Goal: Task Accomplishment & Management: Complete application form

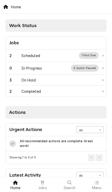
click at [18, 54] on div "2" at bounding box center [15, 55] width 12 height 5
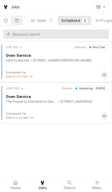
click at [87, 106] on div "JOB-1355 Service Upcoming - Tomorrow Oven Service The Property Conference Cente…" at bounding box center [56, 99] width 108 height 26
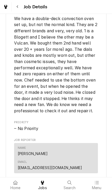
scroll to position [241, 0]
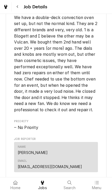
click at [16, 184] on icon at bounding box center [15, 182] width 5 height 4
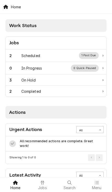
click at [76, 54] on div "2 Scheduled 1 Past Due" at bounding box center [53, 55] width 89 height 7
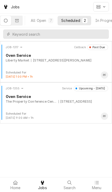
click at [79, 104] on div "JOB-1355 Service Upcoming - Tomorrow Oven Service The Property Conference Cente…" at bounding box center [56, 99] width 108 height 26
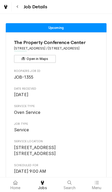
click at [16, 181] on icon at bounding box center [15, 182] width 4 height 4
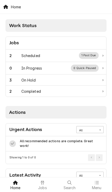
click at [64, 52] on div "2 Scheduled 1 Past Due" at bounding box center [53, 55] width 89 height 7
click at [67, 55] on div "2 Scheduled 1 Past Due" at bounding box center [53, 55] width 89 height 7
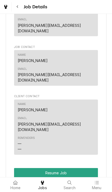
scroll to position [438, 0]
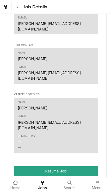
click at [90, 166] on button "Resume Job" at bounding box center [56, 171] width 84 height 10
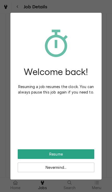
click at [84, 154] on button "Resume" at bounding box center [56, 154] width 76 height 10
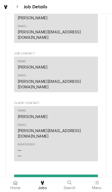
scroll to position [414, 0]
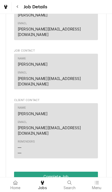
click at [93, 171] on button "Complete Job" at bounding box center [56, 176] width 84 height 10
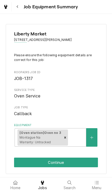
click at [87, 157] on button "Continue" at bounding box center [56, 162] width 84 height 10
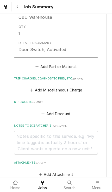
scroll to position [301, 0]
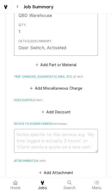
click at [89, 131] on textarea "Notes to Dispatcher(s) ( optional )" at bounding box center [56, 141] width 84 height 24
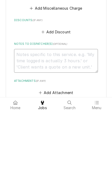
type textarea "x"
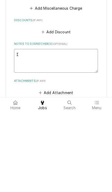
type textarea "In"
type textarea "x"
type textarea "Inr"
type textarea "x"
type textarea "Inrep"
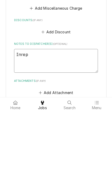
type textarea "x"
type textarea "Inrepl"
type textarea "x"
type textarea "Inrepla"
type textarea "x"
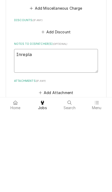
type textarea "Inreplac"
type textarea "x"
type textarea "Inreplace"
type textarea "x"
type textarea "Inreplaced"
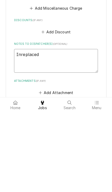
type textarea "x"
type textarea "Inreplaced"
type textarea "x"
type textarea "Inreplaced t"
type textarea "x"
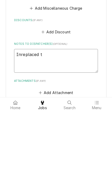
type textarea "Inreplaced th"
type textarea "x"
type textarea "Inreplaced the"
type textarea "x"
type textarea "Inreplaced the"
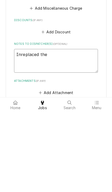
type textarea "x"
type textarea "Inreplaced the d"
type textarea "x"
type textarea "Inreplaced the do"
type textarea "x"
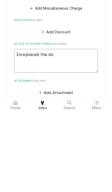
type textarea "Inreplaced the doo"
type textarea "x"
type textarea "Inreplaced the door"
type textarea "x"
type textarea "Inreplaced the door"
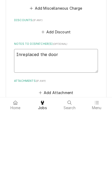
type textarea "x"
type textarea "Inreplaced the door sw"
type textarea "x"
type textarea "Inreplaced the door swi"
type textarea "x"
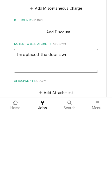
type textarea "Inreplaced the door swit"
type textarea "x"
type textarea "Inreplaced the door switc"
type textarea "x"
type textarea "Inreplaced the door switch"
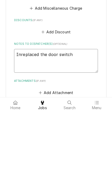
type textarea "x"
type textarea "Inreplaced the door switch."
type textarea "x"
type textarea "Inreplaced the door switch."
type textarea "x"
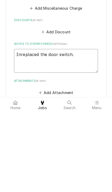
type textarea "Inreplaced the door switch. I"
type textarea "x"
type textarea "Inreplaced the door switch. I"
type textarea "x"
type textarea "Inreplaced the door switch. I t"
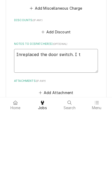
type textarea "x"
type textarea "Inreplaced the door switch. I th"
type textarea "x"
type textarea "Inreplaced the door switch. I the"
type textarea "x"
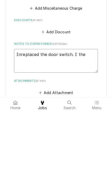
type textarea "Inreplaced the door switch. I then"
type textarea "x"
type textarea "Inreplaced the door switch. I then"
type textarea "x"
type textarea "Inreplaced the door switch. I then r"
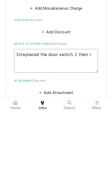
type textarea "x"
type textarea "Inreplaced the door switch. I then ree"
type textarea "x"
type textarea "Inreplaced the door switch. I then reene"
type textarea "x"
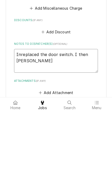
type textarea "Inreplaced the door switch. I then reener"
type textarea "x"
type textarea "Inreplaced the door switch. I then reenergized"
type textarea "x"
type textarea "Inreplaced the door switch. I then reenergized t"
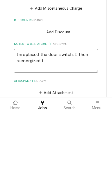
type textarea "x"
type textarea "Inreplaced the door switch. I then reenergized th"
type textarea "x"
type textarea "Inreplaced the door switch. I then reenergized the"
type textarea "x"
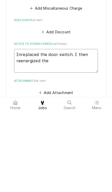
type textarea "Inreplaced the door switch. I then reenergized the"
type textarea "x"
type textarea "Inreplaced the door switch. I then reenergized the o"
type textarea "x"
type textarea "Inreplaced the door switch. I then reenergized the ov"
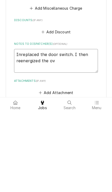
type textarea "x"
type textarea "Inreplaced the door switch. I then reenergized the ove"
type textarea "x"
type textarea "Inreplaced the door switch. I then reenergized the oven"
type textarea "x"
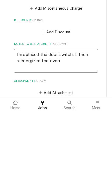
type textarea "Inreplaced the door switch. I then reenergized the oven a"
type textarea "x"
type textarea "Inreplaced the door switch. I then reenergized the oven an"
type textarea "x"
type textarea "Inreplaced the door switch. I then reenergized the oven and"
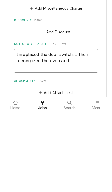
type textarea "x"
type textarea "Inreplaced the door switch. I then reenergized the oven and"
type textarea "x"
type textarea "Inreplaced the door switch. I then reenergized the oven and t"
type textarea "x"
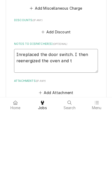
type textarea "Inreplaced the door switch. I then reenergized the oven and te"
type textarea "x"
type textarea "Inreplaced the door switch. I then reenergized the oven and tes"
type textarea "x"
type textarea "Inreplaced the door switch. I then reenergized the oven and test"
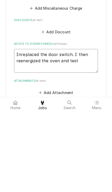
type textarea "x"
type textarea "Inreplaced the door switch. I then reenergized the oven and teste"
type textarea "x"
type textarea "Inreplaced the door switch. I then reenergized the oven and tested"
type textarea "x"
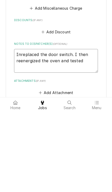
type textarea "Inreplaced the door switch. I then reenergized the oven and tested"
type textarea "x"
type textarea "Inreplaced the door switch. I then reenergized the oven and tested i"
type textarea "x"
type textarea "Inreplaced the door switch. I then reenergized the oven and tested"
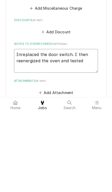
type textarea "x"
type textarea "Inreplaced the door switch. I then reenergized the oven and tested."
type textarea "x"
type textarea "Inreplaced the door switch. I then reenergized the oven and tested."
type textarea "x"
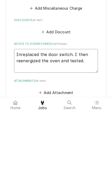
type textarea "Inreplaced the door switch. I then reenergized the oven and tested. T"
type textarea "x"
type textarea "Inreplaced the door switch. I then reenergized the oven and tested. Th"
type textarea "x"
type textarea "Inreplaced the door switch. I then reenergized the oven and tested. The"
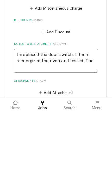
type textarea "x"
type textarea "Inreplaced the door switch. I then reenergized the oven and tested. The"
type textarea "x"
type textarea "Inreplaced the door switch. I then reenergized the oven and tested. The t"
type textarea "x"
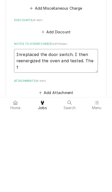
type textarea "Inreplaced the door switch. I then reenergized the oven and tested. The th"
type textarea "x"
type textarea "Inreplaced the door switch. I then reenergized the oven and tested. The the"
type textarea "x"
type textarea "Inreplaced the door switch. I then reenergized the oven and tested. The ther"
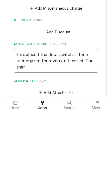
type textarea "x"
type textarea "Inreplaced the door switch. I then reenergized the oven and tested. The therm"
type textarea "x"
type textarea "Inreplaced the door switch. I then reenergized the oven and tested. The thermos…"
type textarea "x"
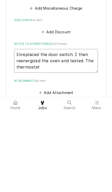
type textarea "Inreplaced the door switch. I then reenergized the oven and tested. The thermos…"
type textarea "x"
type textarea "Inreplaced the door switch. I then reenergized the oven and tested. The thermos…"
type textarea "x"
type textarea "Inreplaced the door switch. I then reenergized the oven and tested. The thermos…"
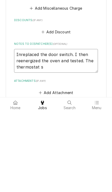
type textarea "x"
type textarea "Inreplaced the door switch. I then reenergized the oven and tested. The thermos…"
type textarea "x"
type textarea "Inreplaced the door switch. I then reenergized the oven and tested. The thermos…"
type textarea "x"
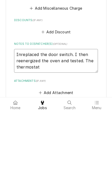
type textarea "Inreplaced the door switch. I then reenergized the oven and tested. The thermos…"
type textarea "x"
type textarea "Inreplaced the door switch. I then reenergized the oven and tested. The thermos"
type textarea "x"
type textarea "Inreplaced the door switch. I then reenergized the oven and tested. The thermo"
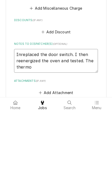
type textarea "x"
type textarea "Inreplaced the door switch. I then reenergized the oven and tested. The therm"
type textarea "x"
type textarea "Inreplaced the door switch. I then reenergized the oven and tested. The ther"
type textarea "x"
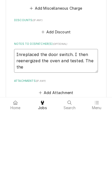
type textarea "Inreplaced the door switch. I then reenergized the oven and tested. The th"
type textarea "x"
type textarea "Inreplaced the door switch. I then reenergized the oven and tested. The t"
type textarea "x"
type textarea "Inreplaced the door switch. I then reenergized the oven and tested. The"
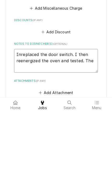
type textarea "x"
type textarea "Inreplaced the door switch. I then reenergized the oven and tested. The b"
type textarea "x"
type textarea "Inreplaced the door switch. I then reenergized the oven and tested. The bl"
type textarea "x"
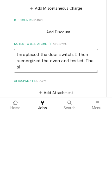
type textarea "Inreplaced the door switch. I then reenergized the oven and tested. The blo"
type textarea "x"
type textarea "Inreplaced the door switch. I then reenergized the oven and tested. The blowe"
type textarea "x"
type textarea "Inreplaced the door switch. I then reenergized the oven and tested. The blower"
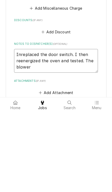
type textarea "x"
type textarea "Inreplaced the door switch. I then reenergized the oven and tested. The blower s"
type textarea "x"
type textarea "Inreplaced the door switch. I then reenergized the oven and tested. The blower …"
type textarea "x"
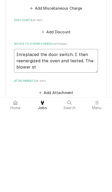
type textarea "Inreplaced the door switch. I then reenergized the oven and tested. The blower …"
type textarea "x"
type textarea "Inreplaced the door switch. I then reenergized the oven and tested. The blower …"
type textarea "x"
type textarea "Inreplaced the door switch. I then reenergized the oven and tested. The blower …"
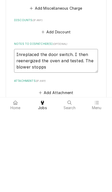
type textarea "x"
type textarea "Inreplaced the door switch. I then reenergized the oven and tested. The blower …"
type textarea "x"
type textarea "Inreplaced the door switch. I then reenergized the oven and tested. The blower …"
type textarea "x"
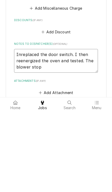
type textarea "Inreplaced the door switch. I then reenergized the oven and tested. The blower …"
type textarea "x"
type textarea "Inreplaced the door switch. I then reenergized the oven and tested. The blower …"
type textarea "x"
type textarea "Inreplaced the door switch. I then reenergized the oven and tested. The blower …"
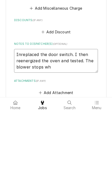
type textarea "x"
type textarea "Inreplaced the door switch. I then reenergized the oven and tested. The blower …"
type textarea "x"
type textarea "Inreplaced the door switch. I then reenergized the oven and tested. The blower …"
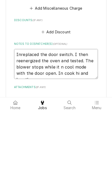
click at [61, 129] on textarea "Inreplaced the door switch. I then reenergized the oven and tested. The blower …" at bounding box center [56, 144] width 84 height 30
click at [94, 129] on textarea "Inreplaced the door switch. I then reenergized the oven and tested. The blower …" at bounding box center [56, 144] width 84 height 30
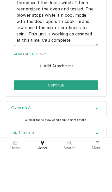
scroll to position [396, 0]
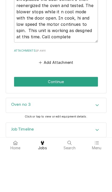
click at [21, 116] on button "Continue" at bounding box center [56, 121] width 84 height 10
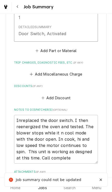
scroll to position [336, 0]
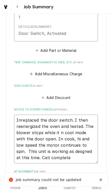
click at [22, 114] on textarea "Inreplaced the door switch. I then reenergized the oven and tested. The blower …" at bounding box center [56, 138] width 84 height 49
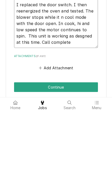
scroll to position [380, 0]
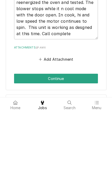
click at [19, 153] on button "Continue" at bounding box center [56, 158] width 84 height 10
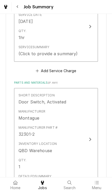
scroll to position [187, 0]
click at [88, 53] on button "Short Description Oven Service Service Date Jul 31, 2025 Qty. 1hr Service Summa…" at bounding box center [56, 26] width 84 height 70
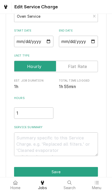
scroll to position [36, 0]
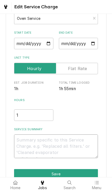
click at [81, 138] on textarea "Service Summary" at bounding box center [56, 146] width 84 height 24
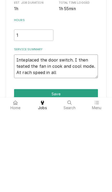
click at [25, 134] on textarea "Inteplaced the door switch. I then teated the fan in cook and cool mode. At rac…" at bounding box center [56, 146] width 84 height 24
click at [61, 134] on textarea "Inteplaced the door switch. I then teated the fan in cook and cool mode. At eac…" at bounding box center [56, 146] width 84 height 24
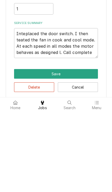
click at [17, 149] on button "Save" at bounding box center [56, 154] width 84 height 10
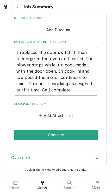
scroll to position [439, 0]
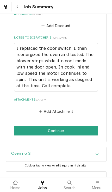
click at [92, 126] on button "Continue" at bounding box center [56, 131] width 84 height 10
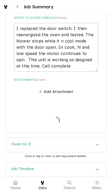
scroll to position [438, 0]
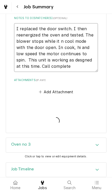
click at [89, 55] on textarea "I replaced the door switch. I then reenergized the oven and tested. The blower …" at bounding box center [56, 47] width 84 height 49
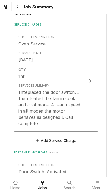
scroll to position [125, 0]
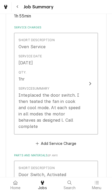
click at [91, 115] on button "Short Description Oven Service Service Date Jul 31, 2025 Qty. 1hr Service Summa…" at bounding box center [56, 84] width 84 height 102
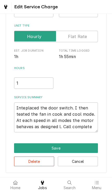
scroll to position [68, 0]
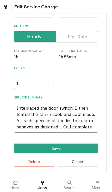
click at [95, 122] on textarea "Inteplaced the door switch. I then teated the fan in cook and cool mode. At eac…" at bounding box center [56, 117] width 84 height 30
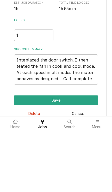
scroll to position [55, 0]
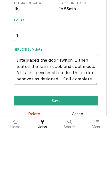
click at [2, 64] on div "Use the fields below to edit this service charge Short Description Oven Service…" at bounding box center [56, 78] width 112 height 226
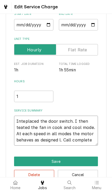
click at [97, 136] on textarea "Inteplaced the door switch. I then teated the fan in cook and cool mode. At eac…" at bounding box center [56, 130] width 84 height 30
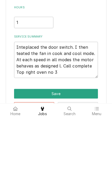
click at [23, 162] on button "Save" at bounding box center [56, 167] width 84 height 10
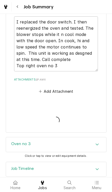
scroll to position [450, 0]
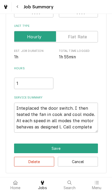
click at [84, 148] on button "Save" at bounding box center [56, 148] width 84 height 10
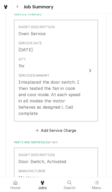
scroll to position [135, 0]
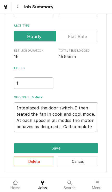
scroll to position [68, 0]
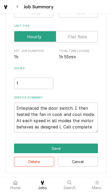
click at [46, 163] on button "Delete" at bounding box center [34, 162] width 40 height 10
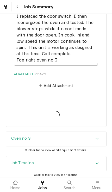
scroll to position [346, 0]
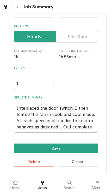
click at [92, 145] on button "Save" at bounding box center [56, 148] width 84 height 10
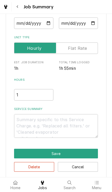
scroll to position [56, 0]
click at [89, 150] on button "Save" at bounding box center [56, 153] width 84 height 10
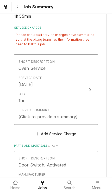
click at [92, 112] on button "Short Description Oven Service Service Date Jul 31, 2025 Qty. 1hr Service Summa…" at bounding box center [56, 89] width 84 height 70
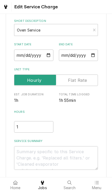
scroll to position [23, 0]
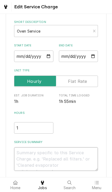
click at [80, 151] on textarea "Service Summary" at bounding box center [56, 159] width 84 height 24
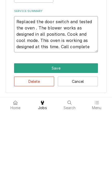
scroll to position [74, 0]
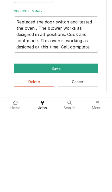
click at [82, 143] on button "Save" at bounding box center [56, 148] width 84 height 10
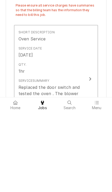
scroll to position [124, 0]
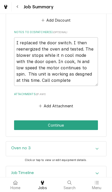
click at [93, 121] on button "Continue" at bounding box center [56, 125] width 84 height 10
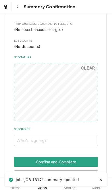
scroll to position [299, 0]
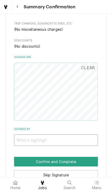
click at [85, 134] on input "Signed By" at bounding box center [56, 139] width 84 height 11
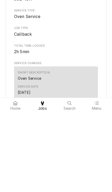
scroll to position [5, 0]
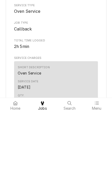
type input "David. Traina"
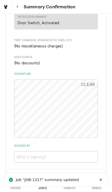
scroll to position [292, 0]
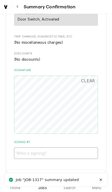
click at [77, 150] on input "Signed By" at bounding box center [56, 152] width 84 height 11
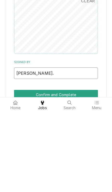
type input "[PERSON_NAME]."
click at [87, 170] on button "Confirm and Complete" at bounding box center [56, 175] width 84 height 10
